Goal: Download file/media

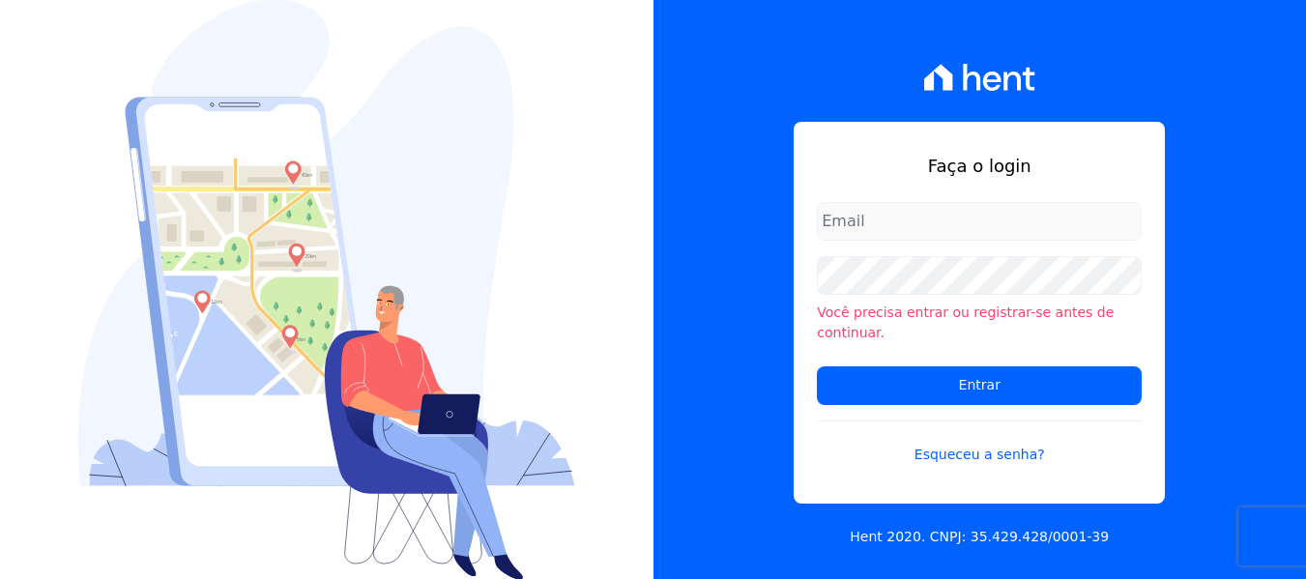
click at [872, 224] on input "email" at bounding box center [979, 221] width 325 height 39
type input "[EMAIL_ADDRESS][DOMAIN_NAME]"
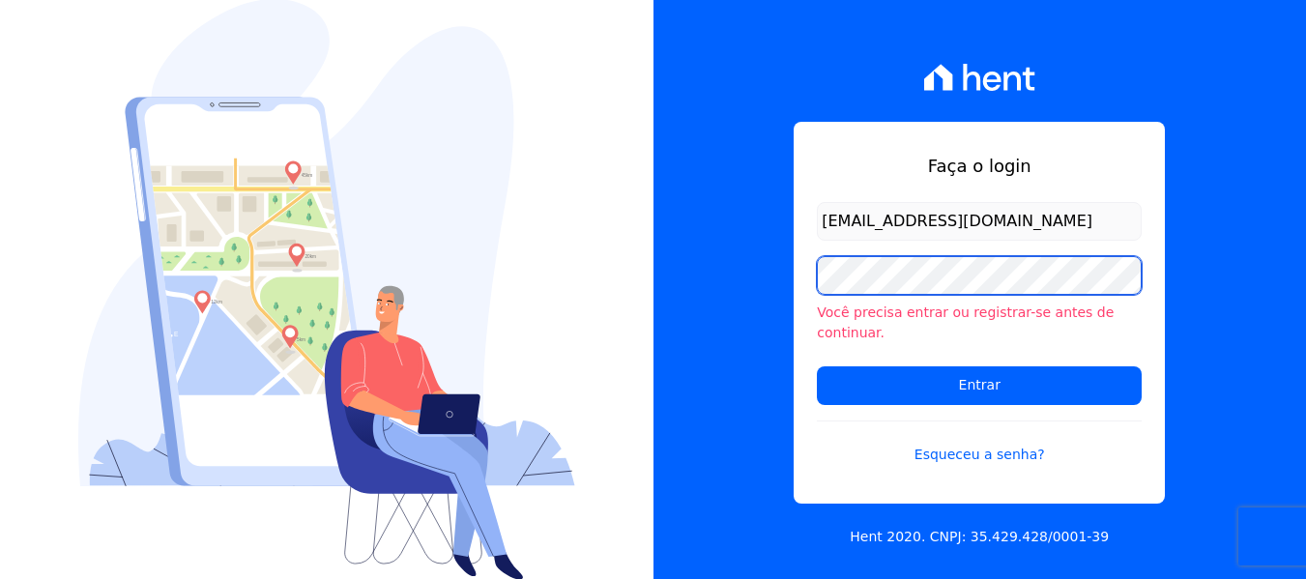
click at [817, 366] on input "Entrar" at bounding box center [979, 385] width 325 height 39
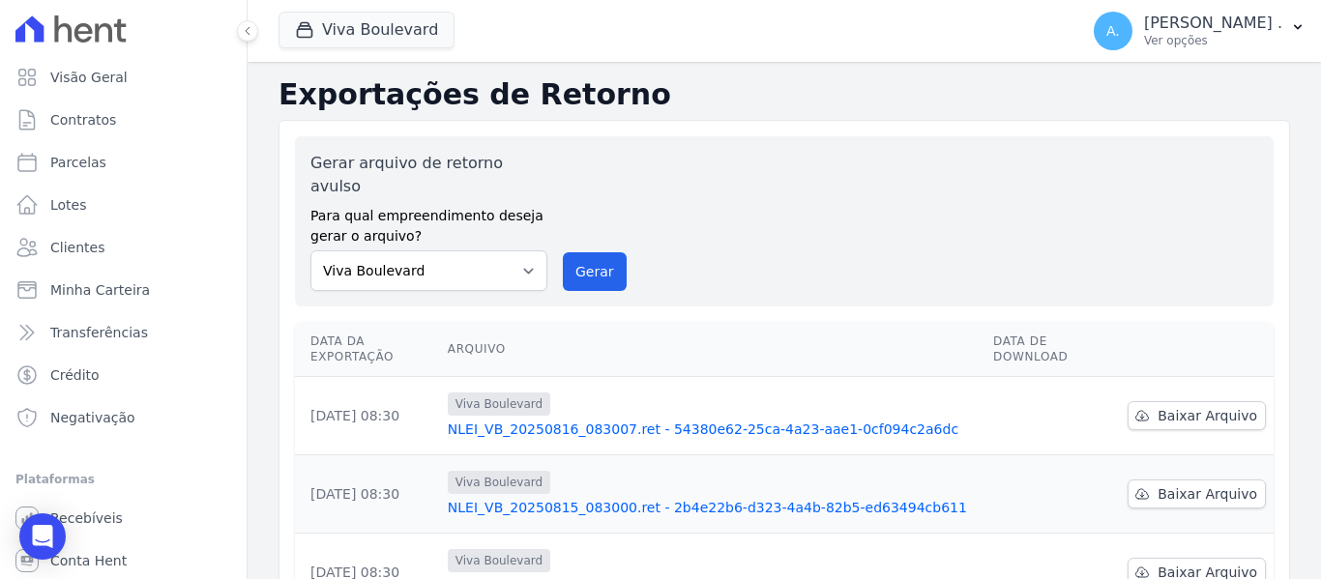
scroll to position [97, 0]
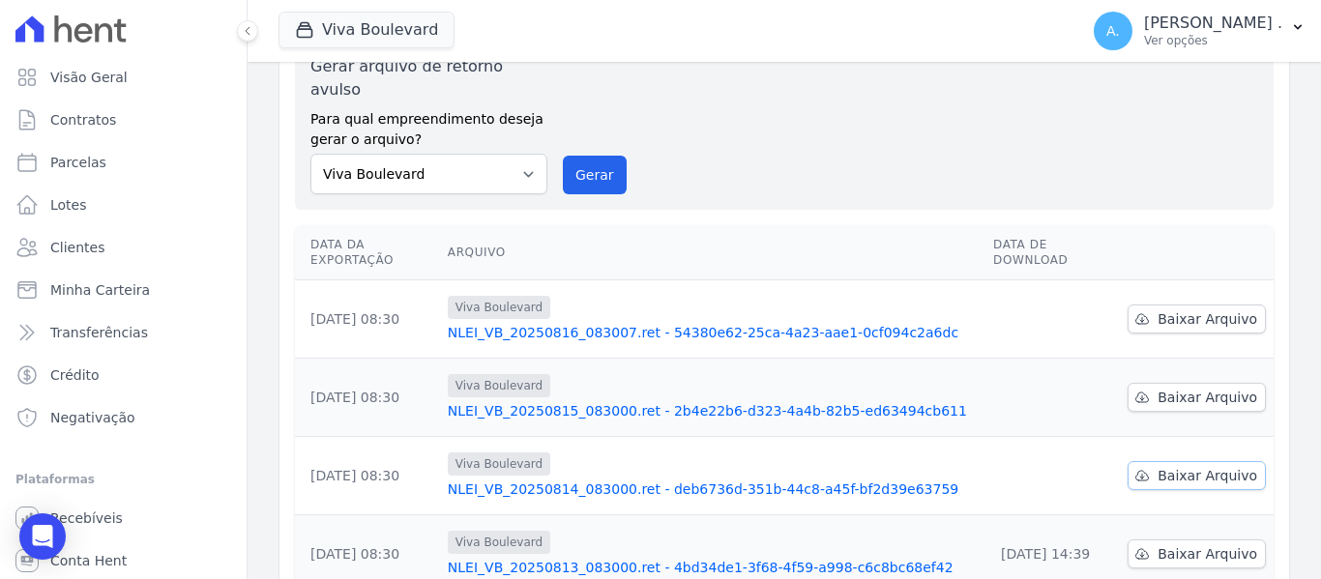
click at [1185, 466] on span "Baixar Arquivo" at bounding box center [1207, 475] width 100 height 19
click at [1173, 388] on span "Baixar Arquivo" at bounding box center [1207, 397] width 100 height 19
click at [863, 225] on th "Arquivo" at bounding box center [712, 252] width 545 height 55
click at [1197, 309] on span "Baixar Arquivo" at bounding box center [1207, 318] width 100 height 19
